Goal: Information Seeking & Learning: Learn about a topic

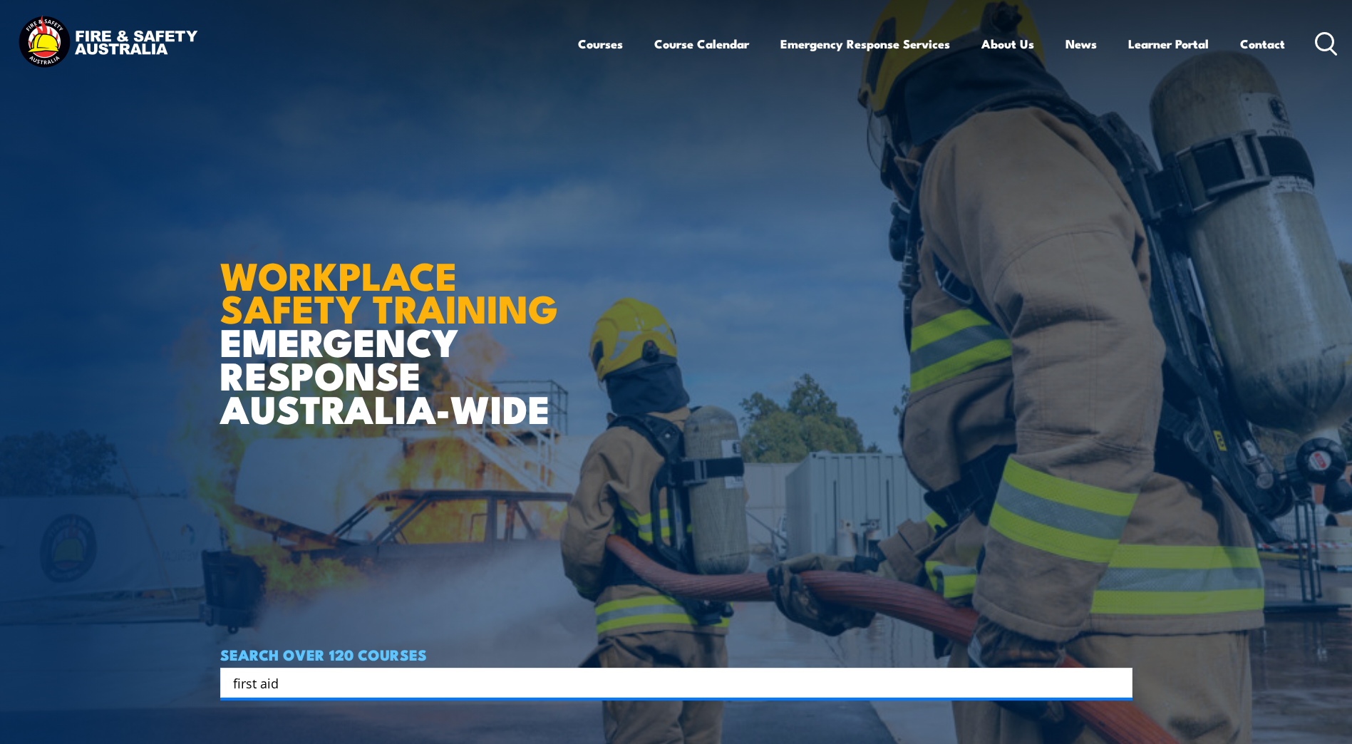
type input "first aid"
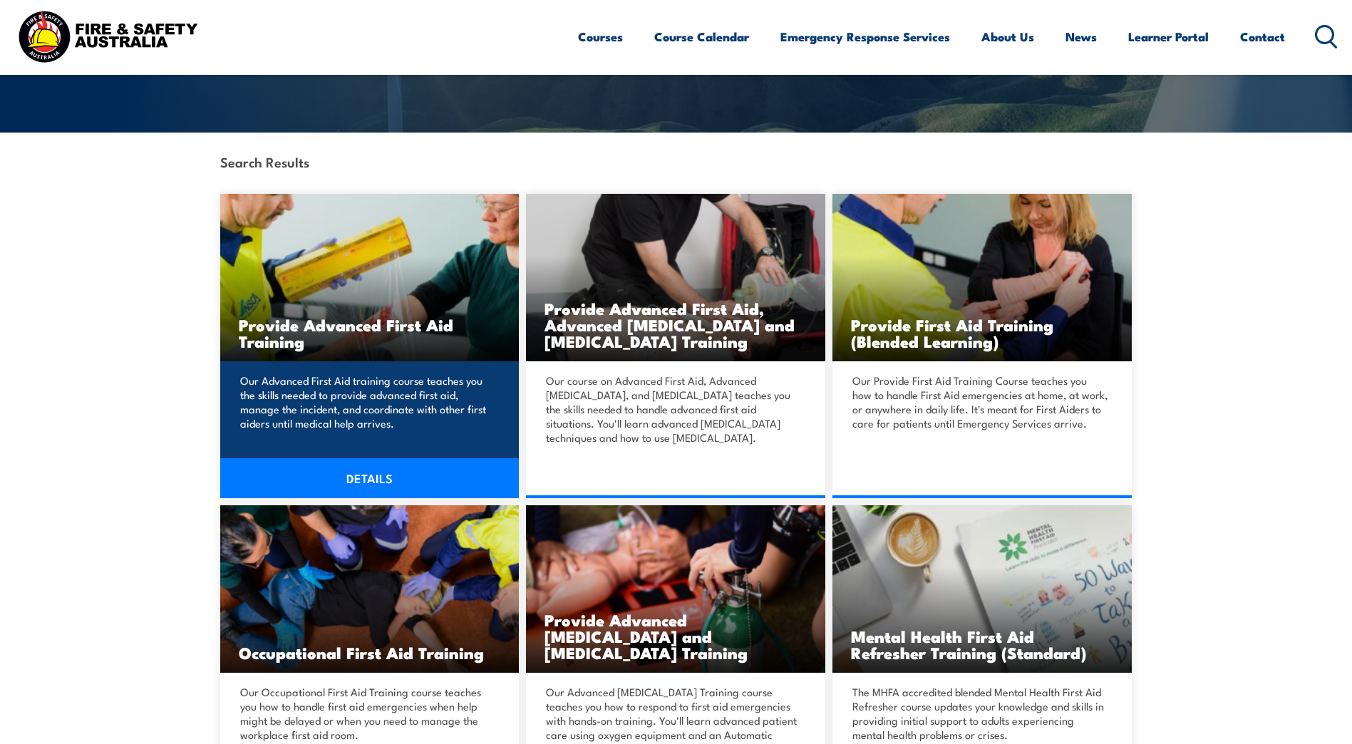
scroll to position [285, 0]
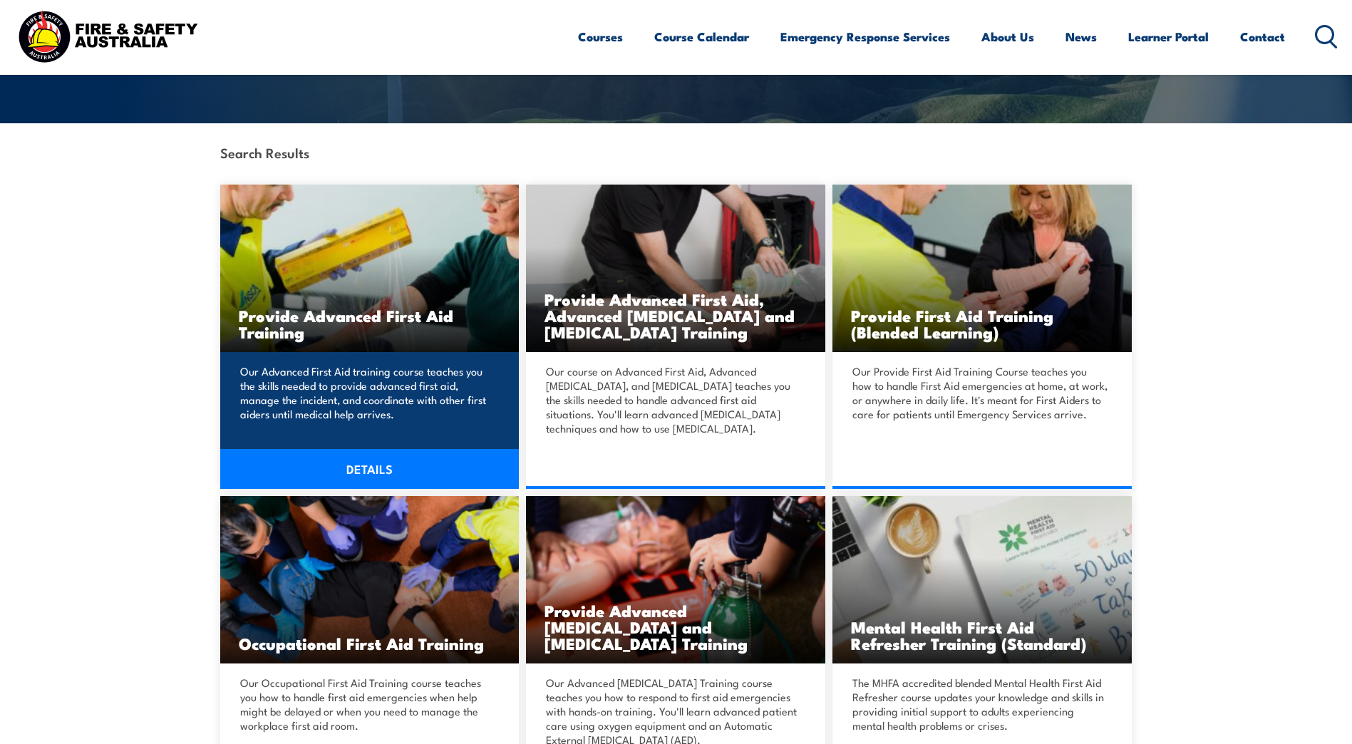
click at [361, 471] on link "DETAILS" at bounding box center [369, 469] width 299 height 40
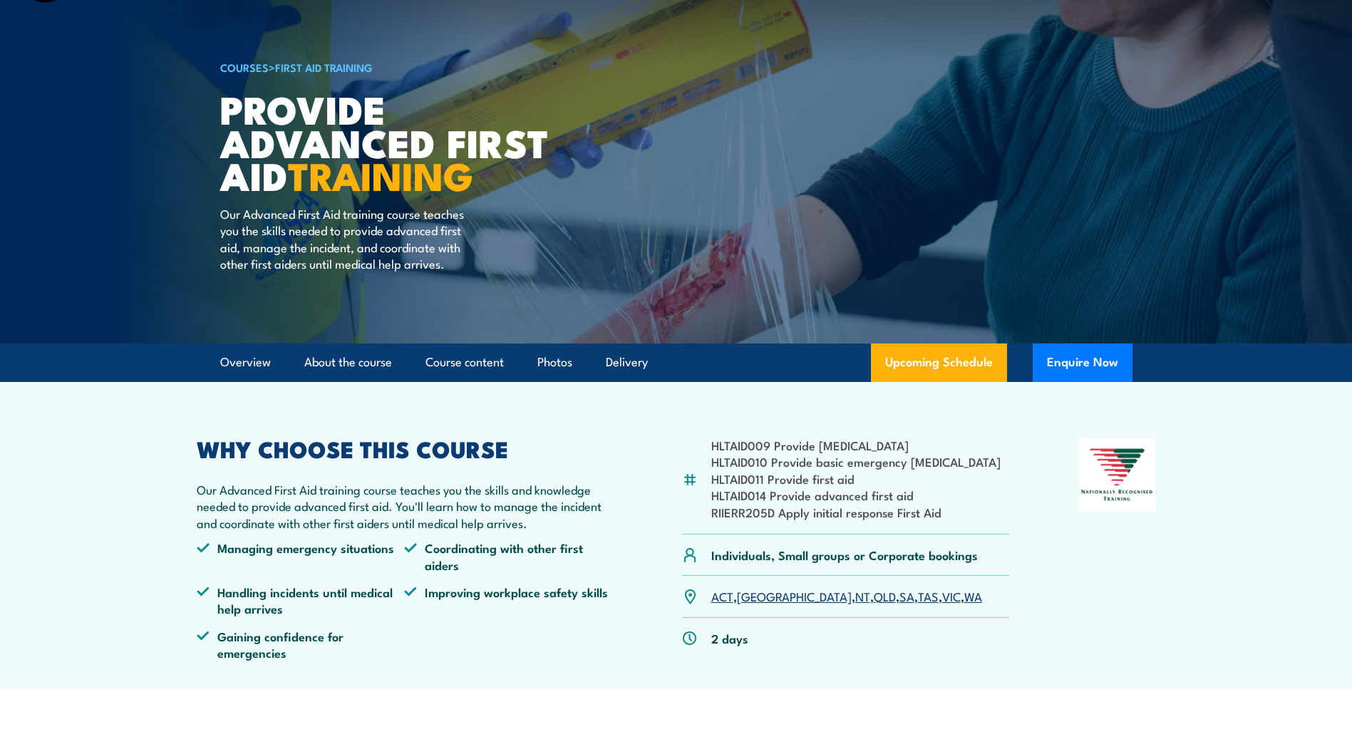
scroll to position [143, 0]
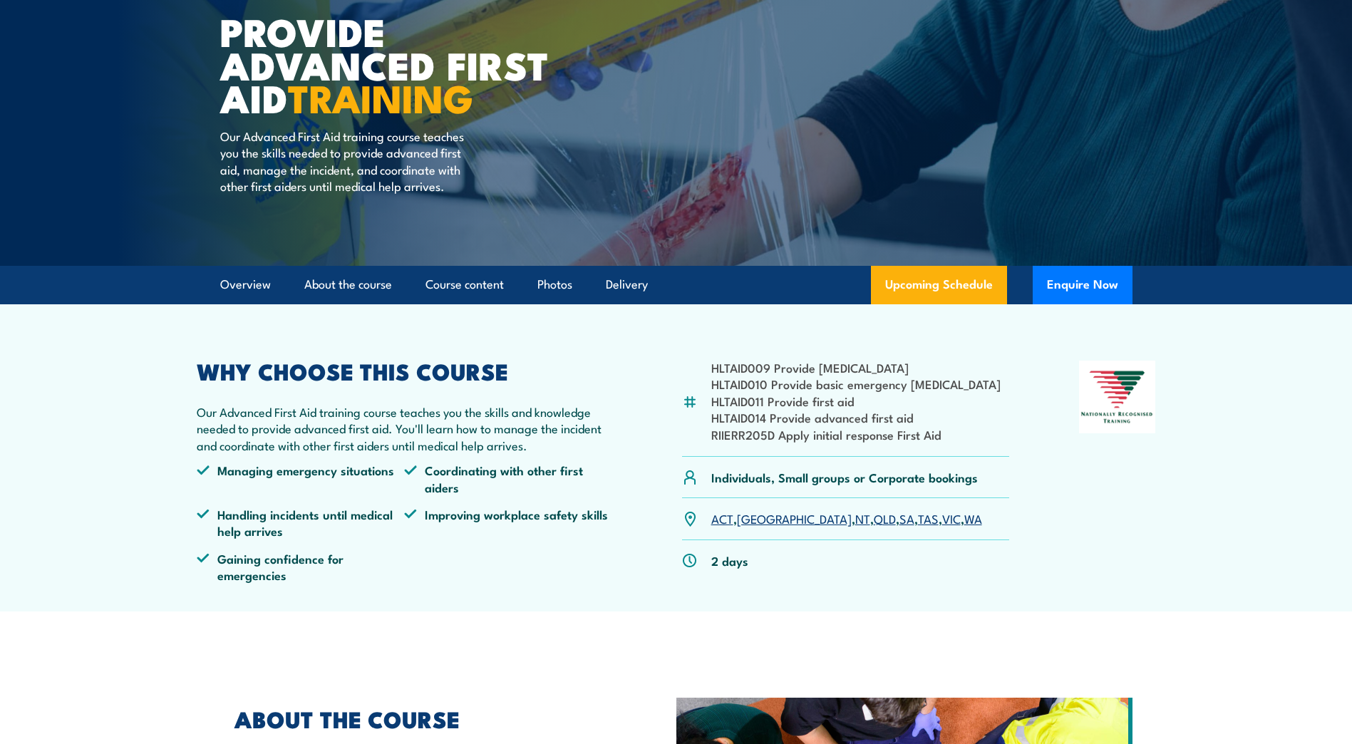
click at [874, 519] on link "QLD" at bounding box center [885, 518] width 22 height 17
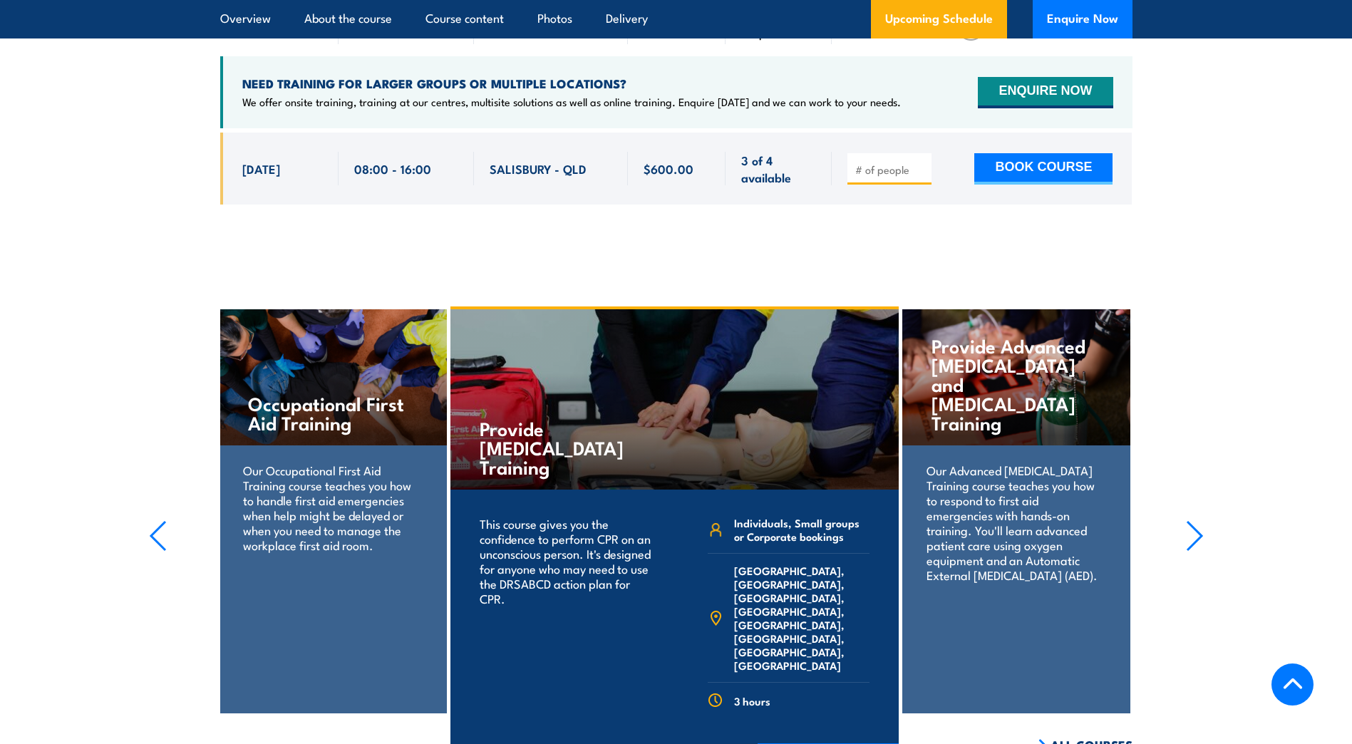
scroll to position [2476, 0]
